Goal: Task Accomplishment & Management: Complete application form

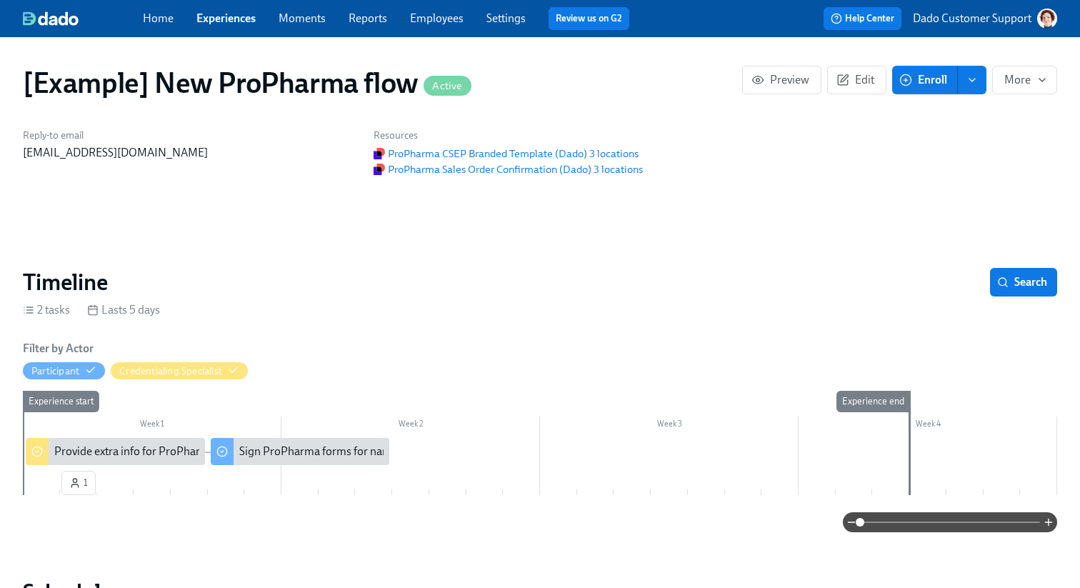
scroll to position [1004, 0]
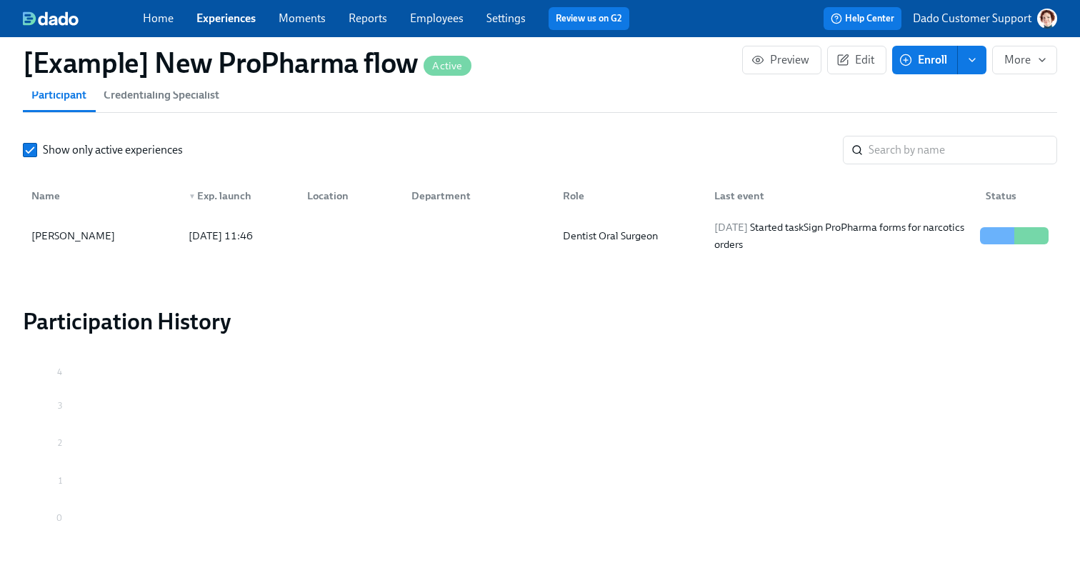
click at [640, 252] on div "[PERSON_NAME] [DATE] 11:46 Dentist Oral Surgeon [DATE] Started task Sign ProPha…" at bounding box center [540, 236] width 1034 height 40
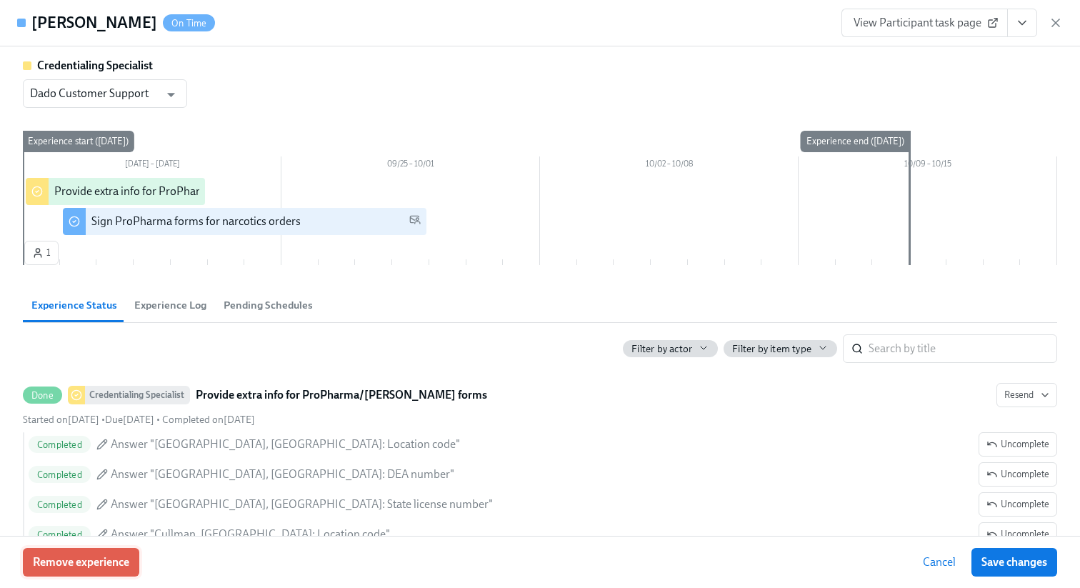
click at [52, 569] on button "Remove experience" at bounding box center [81, 562] width 116 height 29
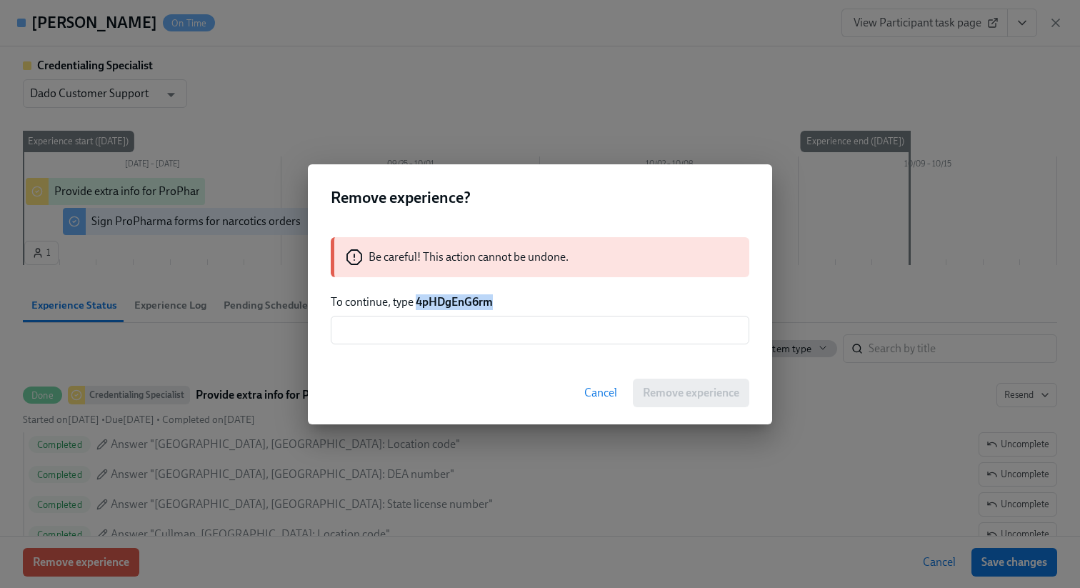
drag, startPoint x: 417, startPoint y: 301, endPoint x: 581, endPoint y: 303, distance: 164.3
click at [581, 303] on p "To continue, type 4pHDgEnG6rm" at bounding box center [540, 302] width 418 height 16
copy strong "4pHDgEnG6rm"
click at [551, 328] on input "text" at bounding box center [540, 330] width 418 height 29
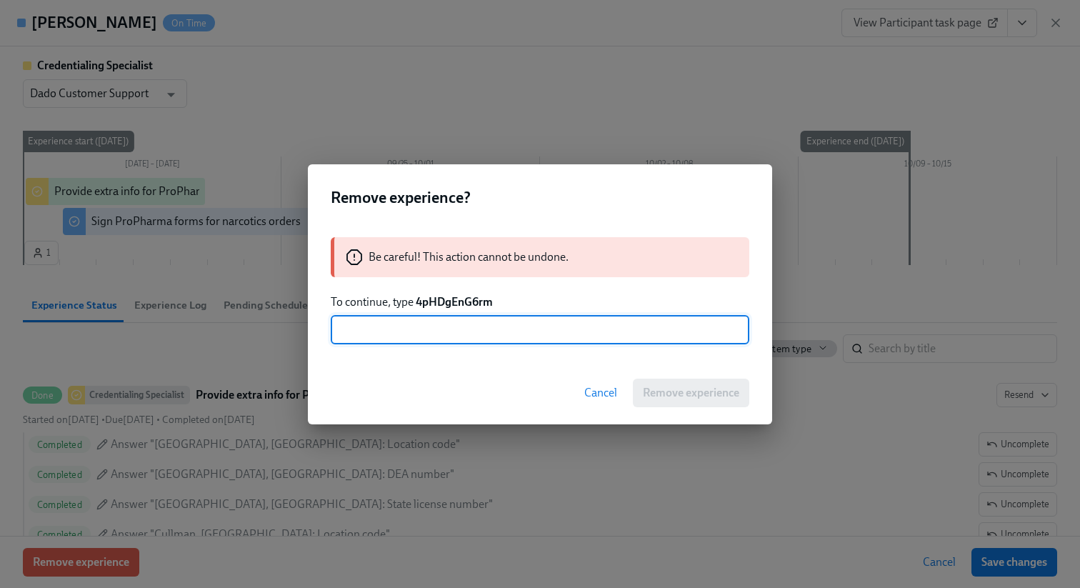
paste input "4pHDgEnG6rm"
type input "4pHDgEnG6rm"
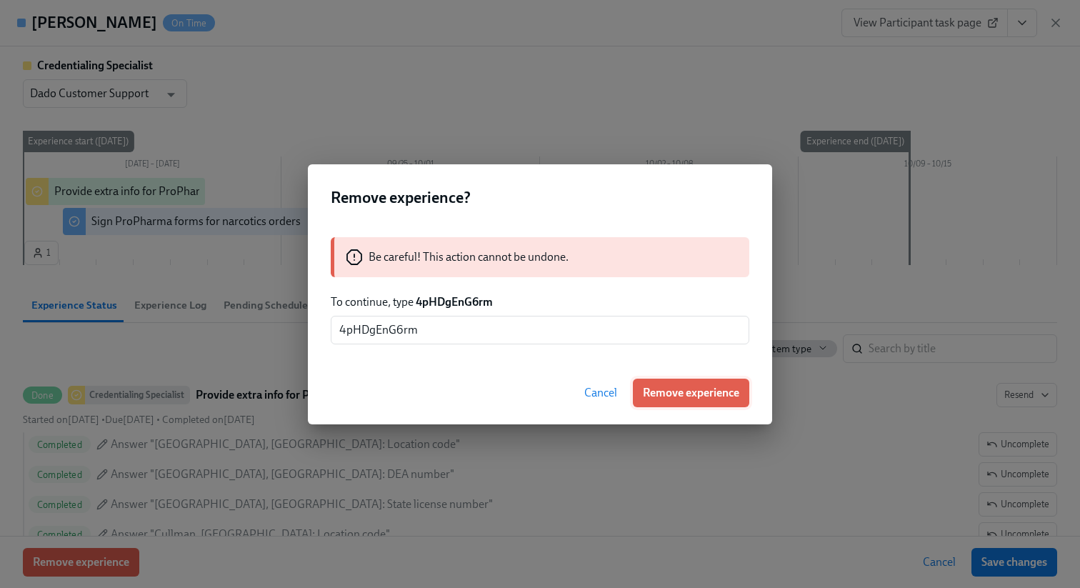
click at [718, 383] on button "Remove experience" at bounding box center [691, 392] width 116 height 29
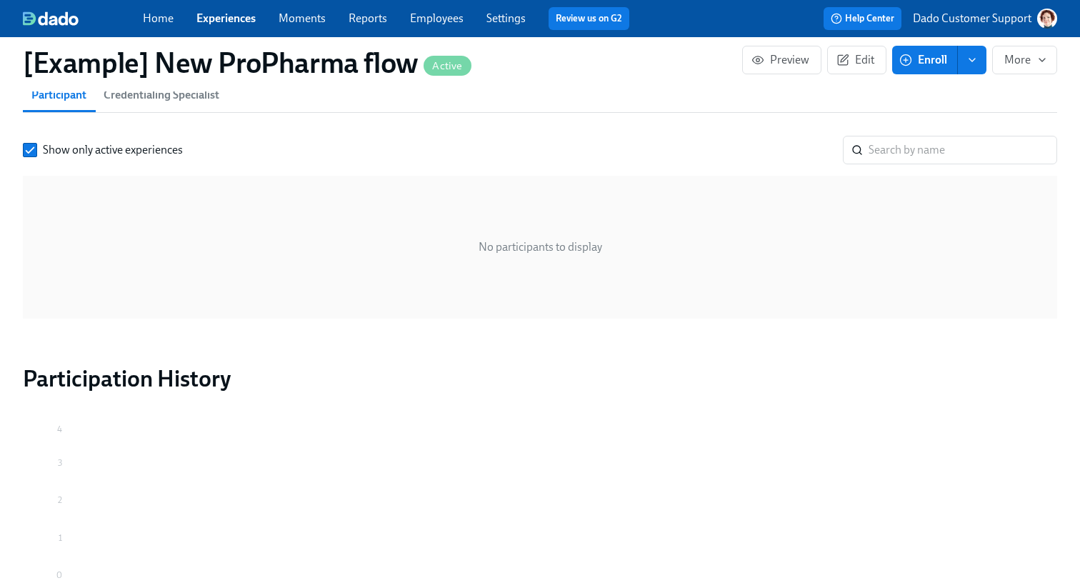
click at [930, 60] on span "Enroll" at bounding box center [924, 60] width 45 height 14
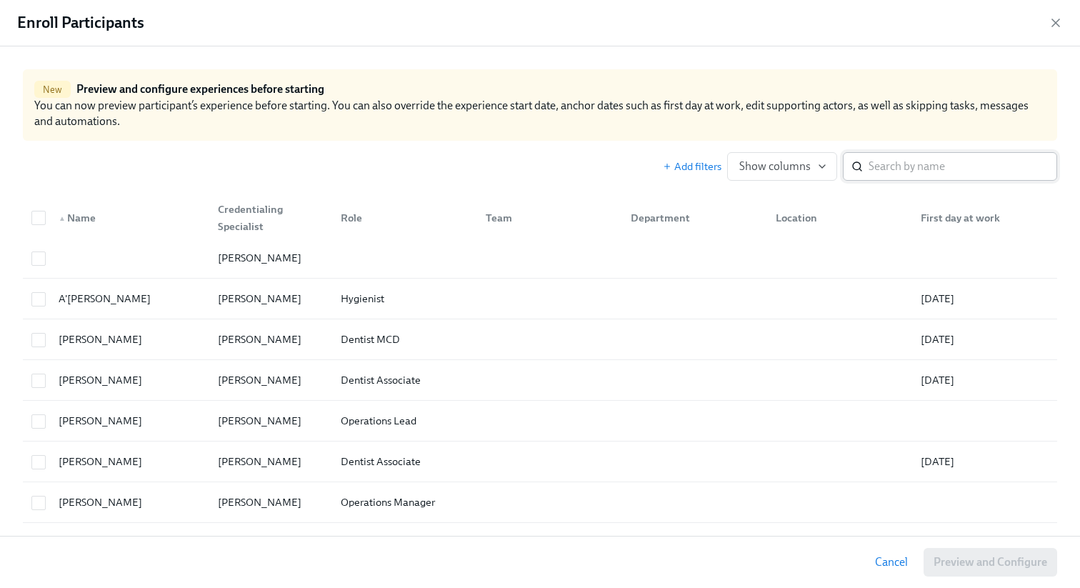
click at [935, 164] on input "search" at bounding box center [962, 166] width 189 height 29
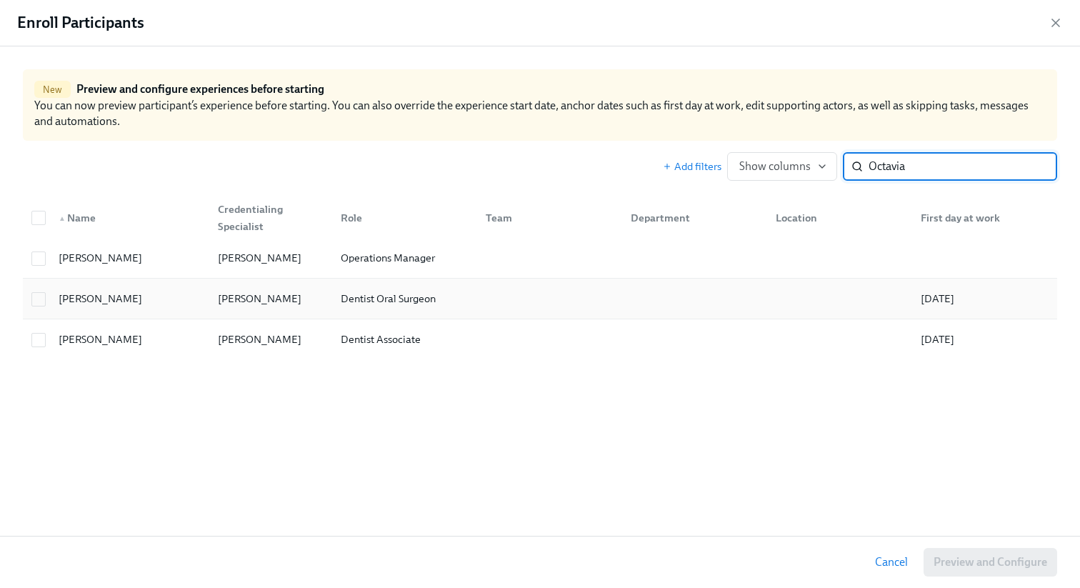
type input "Octavia"
click at [79, 296] on div "[PERSON_NAME]" at bounding box center [100, 298] width 95 height 17
checkbox input "true"
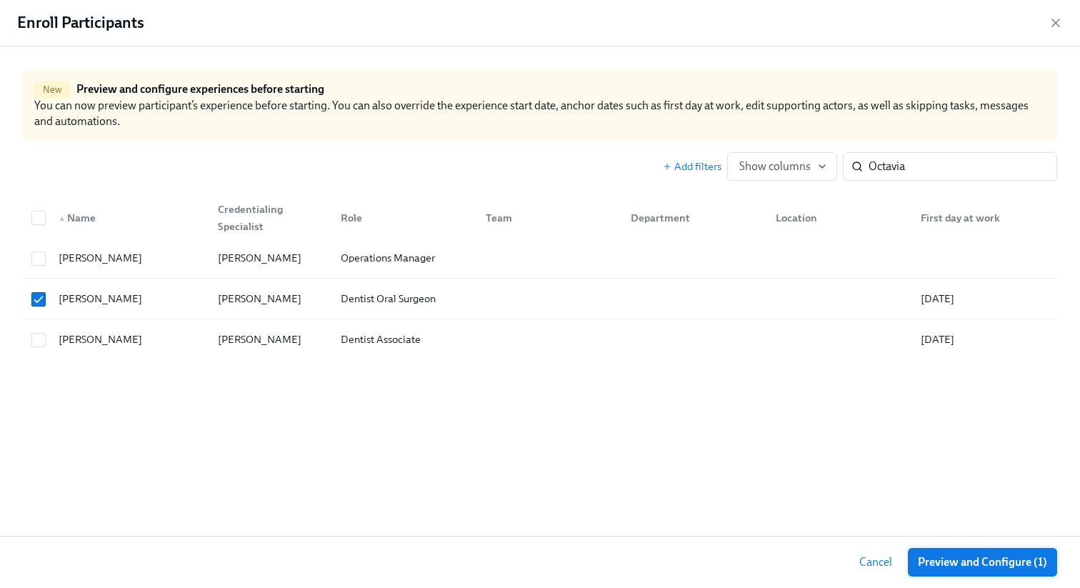
click at [957, 566] on span "Preview and Configure (1)" at bounding box center [982, 562] width 129 height 14
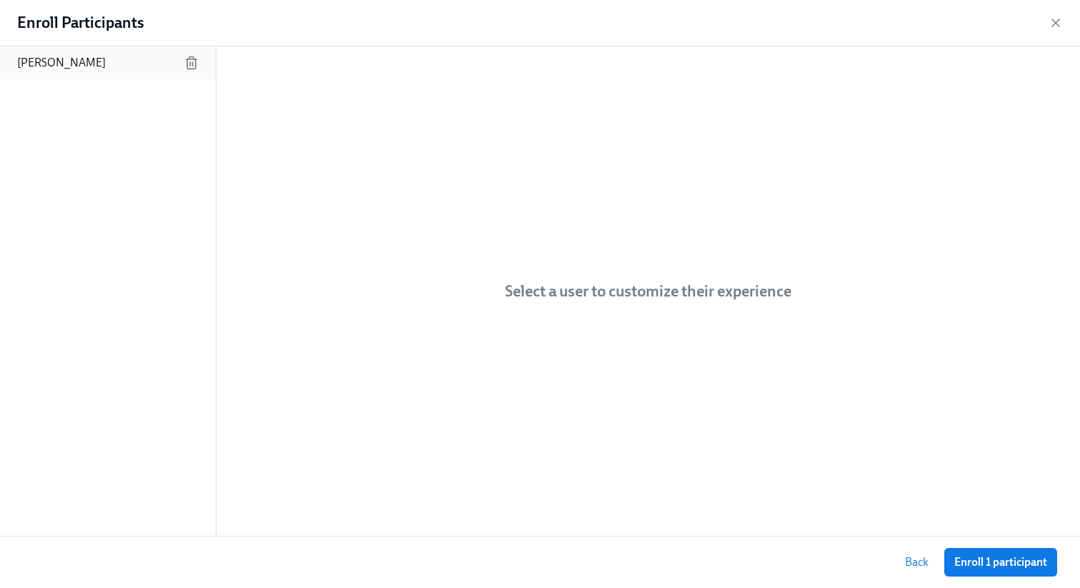
click at [145, 51] on div "[PERSON_NAME]" at bounding box center [108, 62] width 216 height 33
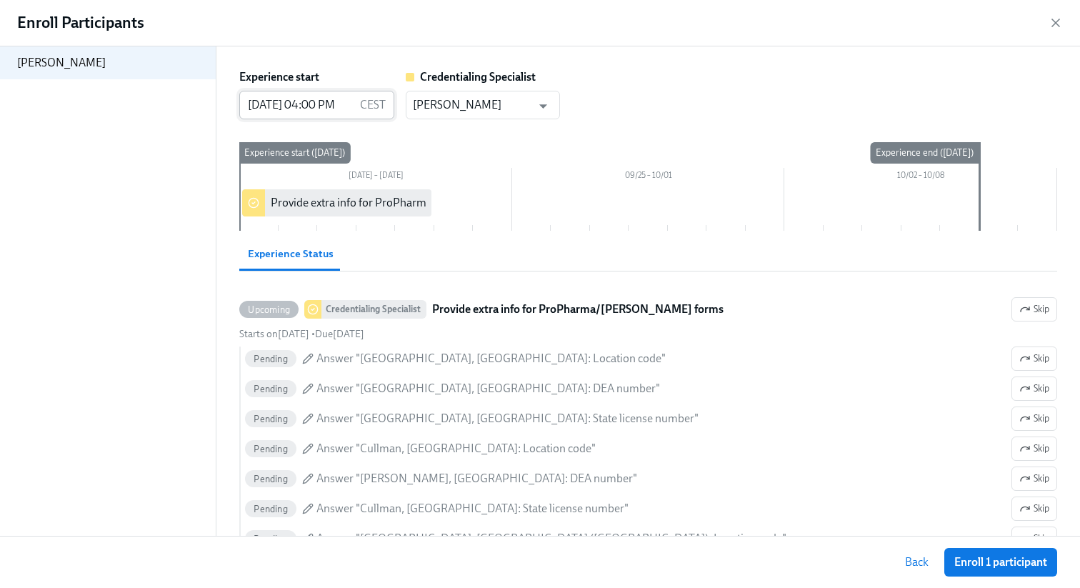
click at [335, 109] on input "[DATE] 04:00 PM" at bounding box center [296, 105] width 114 height 29
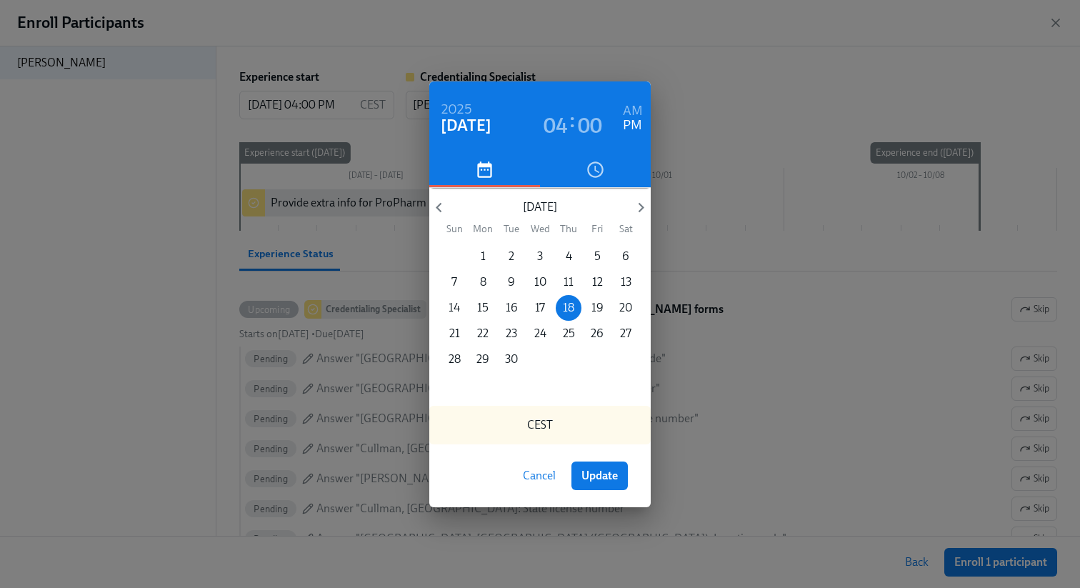
click at [630, 106] on h6 "AM" at bounding box center [633, 111] width 20 height 23
click at [617, 474] on span "Update" at bounding box center [599, 475] width 36 height 14
type input "[DATE] 04:00 AM"
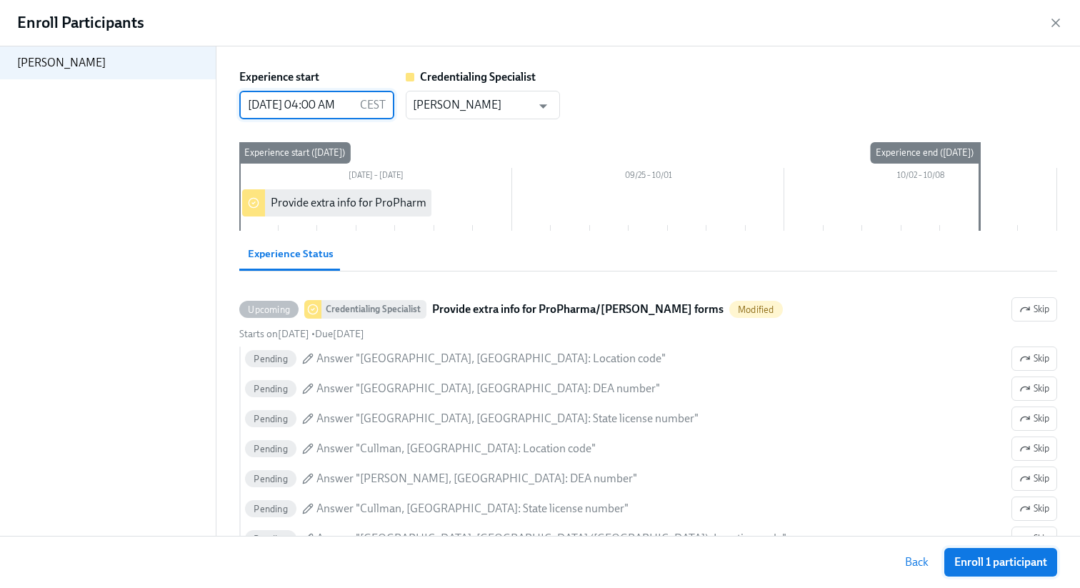
click at [1007, 571] on button "Enroll 1 participant" at bounding box center [1000, 562] width 113 height 29
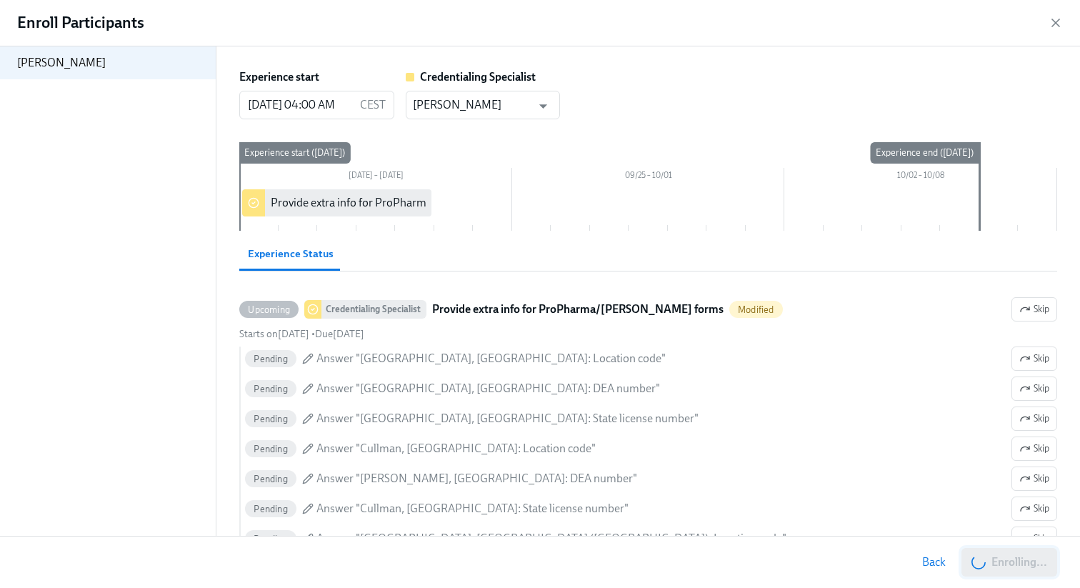
scroll to position [1000, 0]
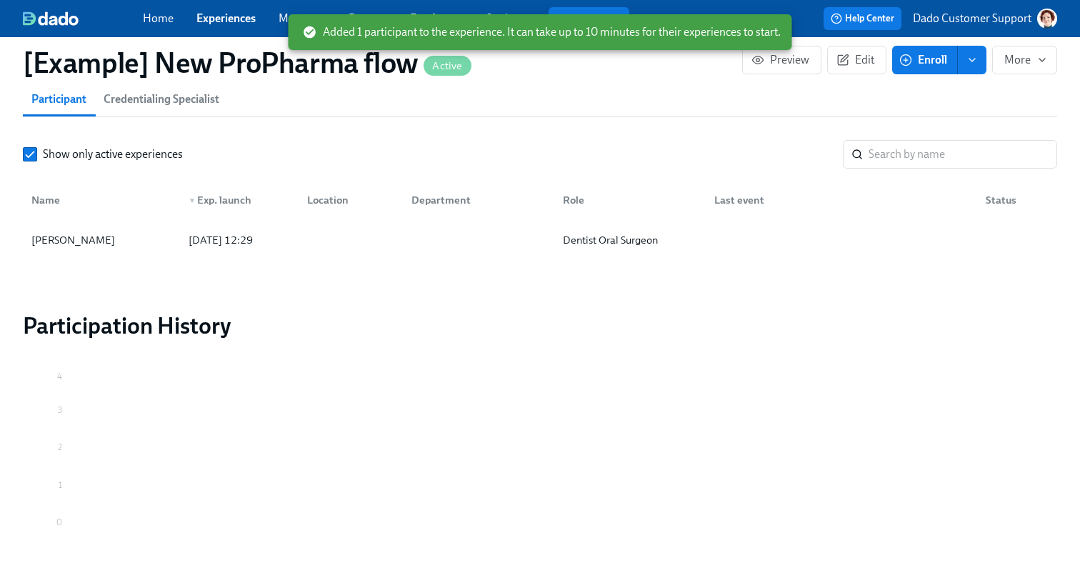
click at [520, 41] on div "Added 1 participant to the experience. It can take up to 10 minutes for their e…" at bounding box center [542, 32] width 478 height 27
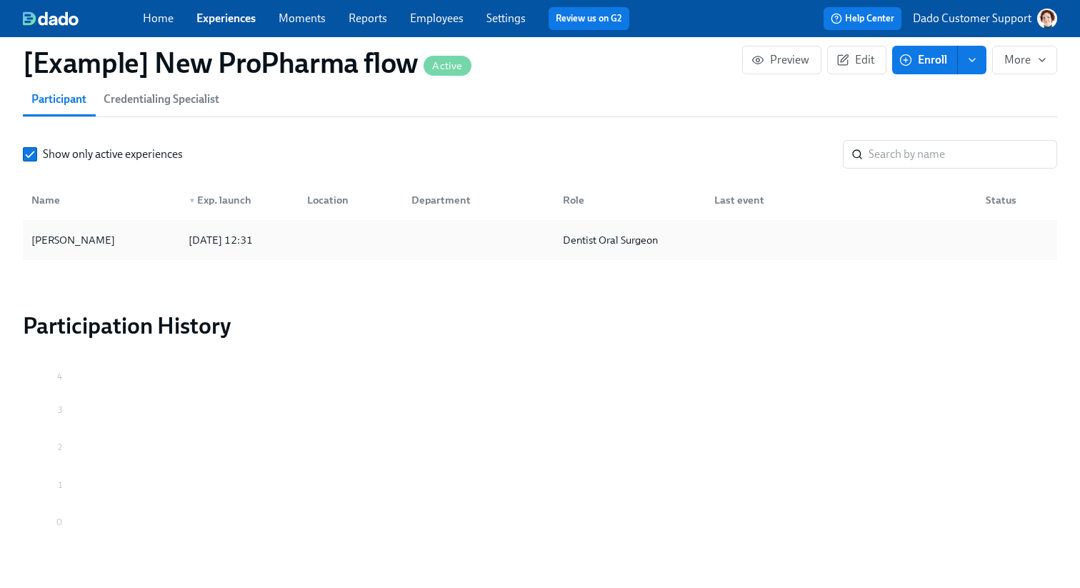
click at [216, 229] on div "[DATE] 12:31" at bounding box center [236, 240] width 119 height 29
